Goal: Information Seeking & Learning: Learn about a topic

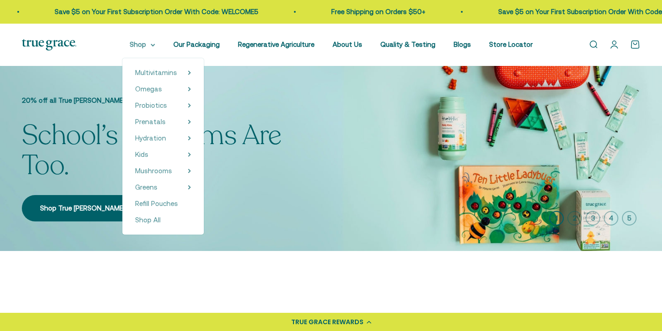
click at [136, 43] on summary "Shop" at bounding box center [142, 44] width 25 height 11
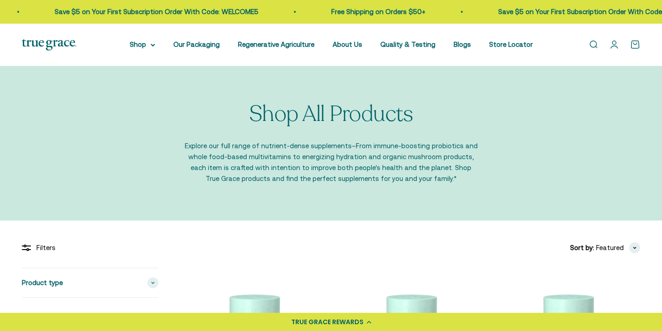
scroll to position [189, 0]
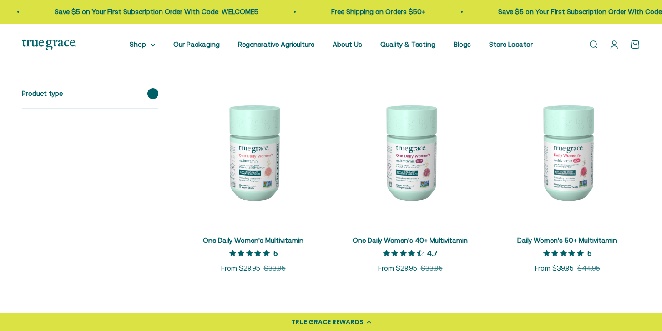
click at [151, 95] on icon at bounding box center [153, 93] width 4 height 3
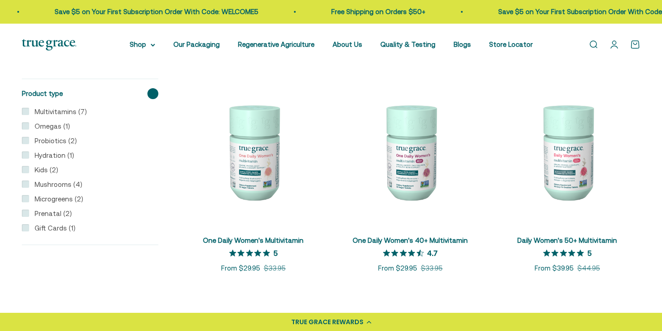
click at [27, 111] on input "Multivitamins (7)" at bounding box center [25, 111] width 7 height 7
checkbox input "true"
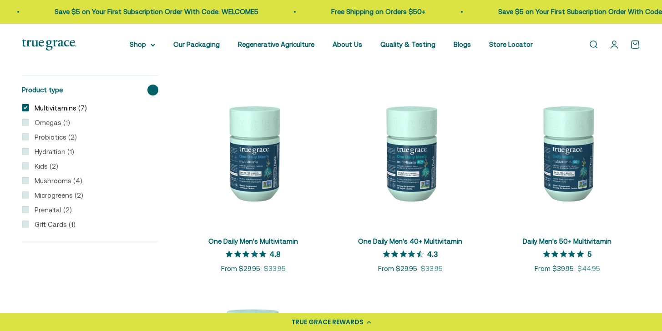
scroll to position [422, 0]
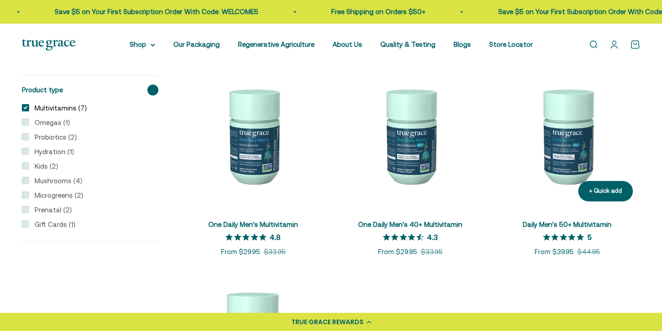
click at [539, 225] on link "Daily Men's 50+ Multivitamin" at bounding box center [567, 225] width 89 height 8
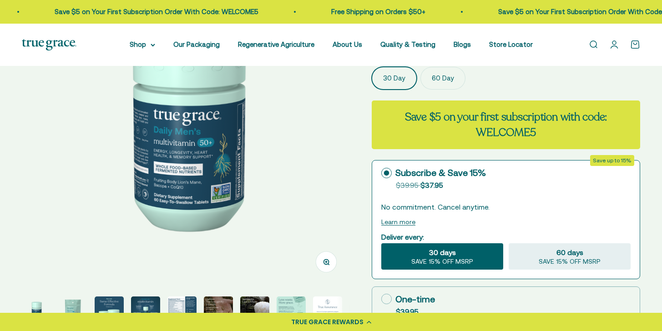
scroll to position [170, 0]
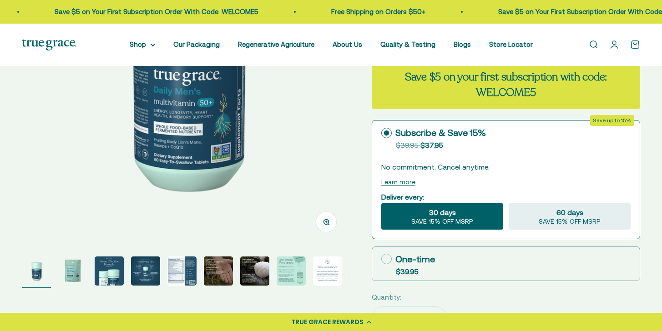
click at [180, 272] on img "Go to item 5" at bounding box center [181, 270] width 29 height 29
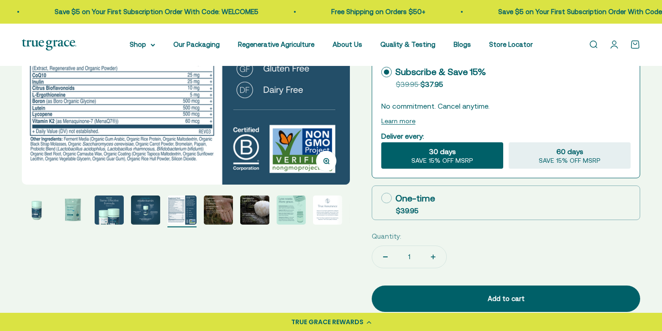
scroll to position [231, 0]
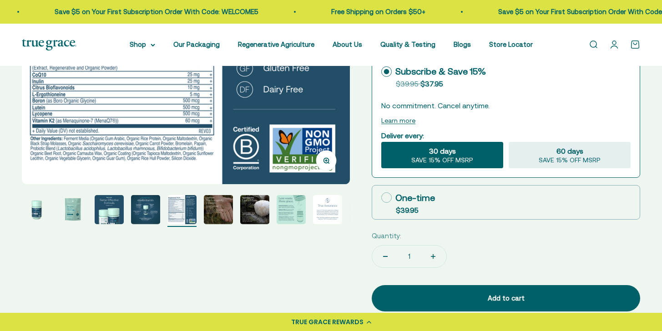
click at [223, 207] on img "Go to item 6" at bounding box center [218, 209] width 29 height 29
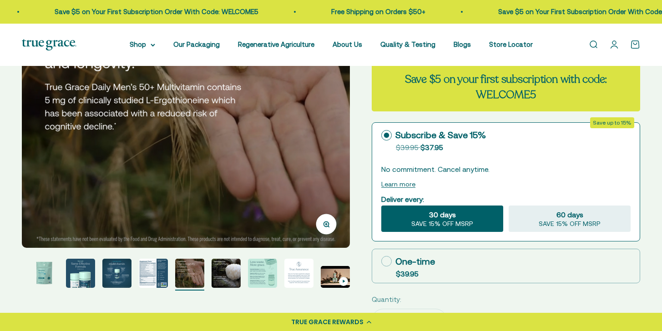
scroll to position [171, 0]
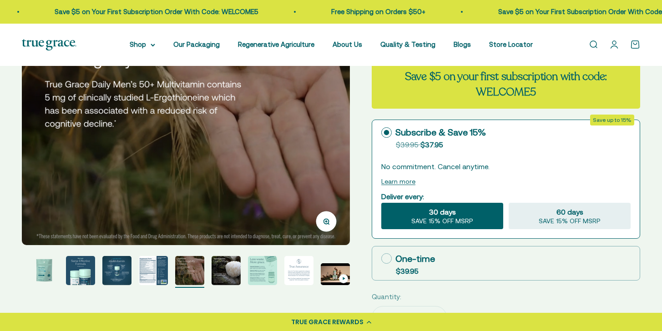
click at [152, 274] on img "Go to item 5" at bounding box center [153, 270] width 29 height 29
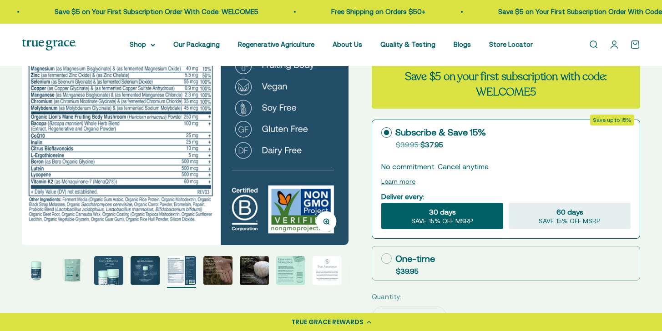
scroll to position [0, 0]
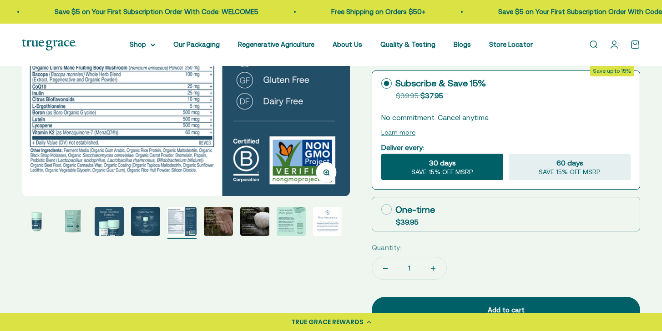
click at [112, 224] on img "Go to item 3" at bounding box center [109, 221] width 29 height 29
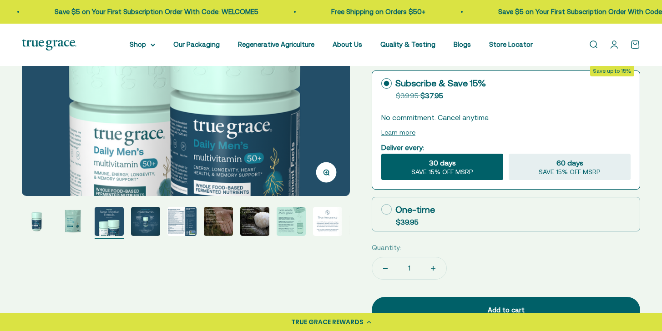
click at [153, 232] on img "Go to item 4" at bounding box center [145, 221] width 29 height 29
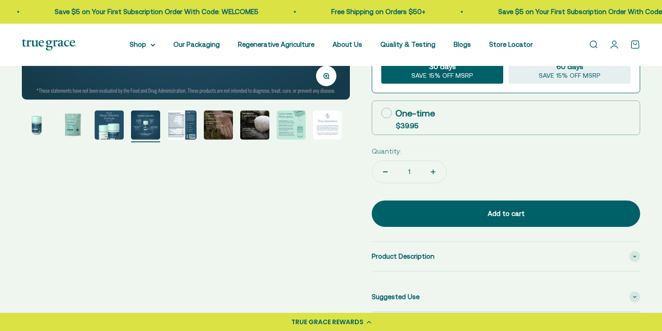
click at [326, 133] on img "Go to item 9" at bounding box center [327, 125] width 29 height 29
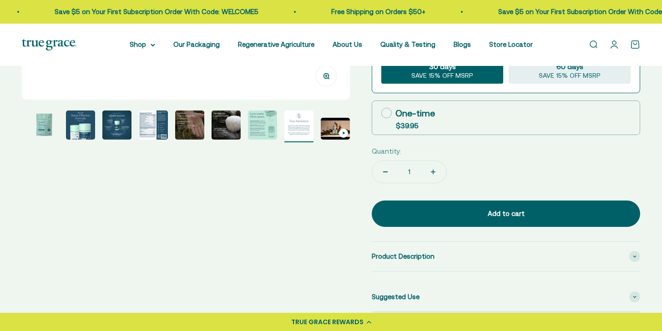
click at [267, 128] on img "Go to item 8" at bounding box center [262, 125] width 29 height 29
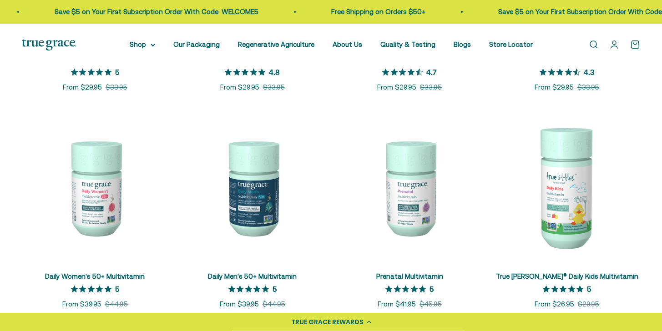
scroll to position [371, 0]
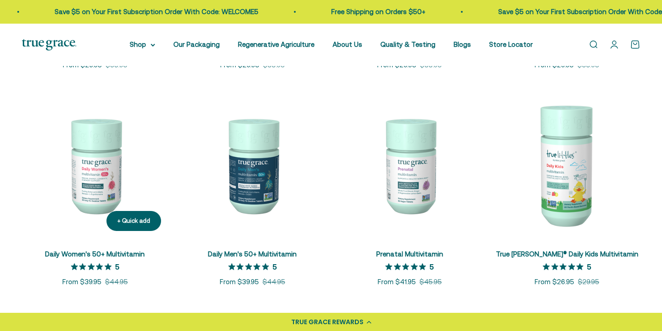
click at [88, 255] on link "Daily Women's 50+ Multivitamin" at bounding box center [95, 254] width 100 height 8
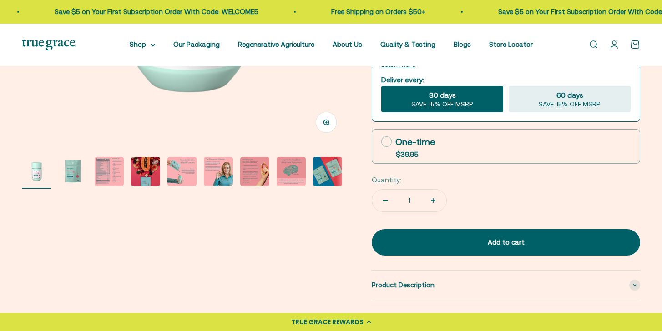
scroll to position [288, 0]
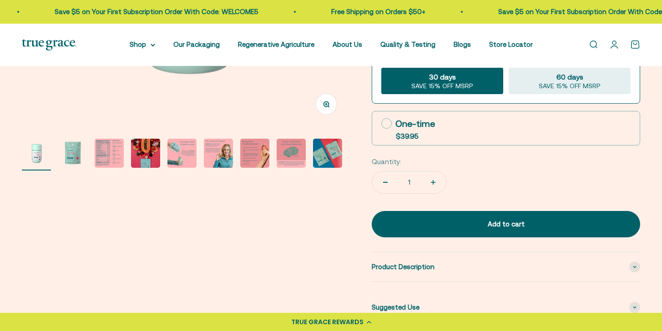
click at [110, 161] on img "Go to item 3" at bounding box center [109, 153] width 29 height 29
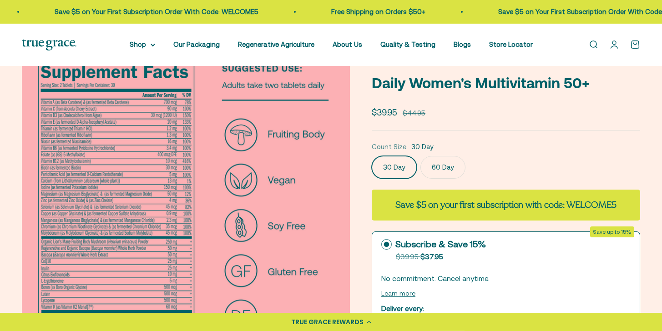
scroll to position [44, 0]
